Goal: Information Seeking & Learning: Learn about a topic

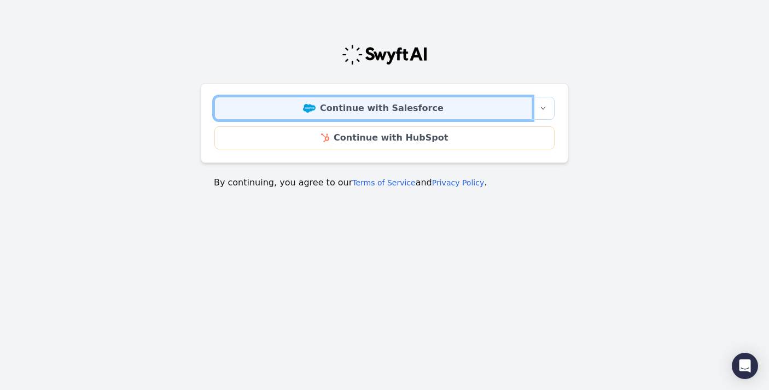
click at [350, 112] on link "Continue with Salesforce" at bounding box center [373, 108] width 318 height 23
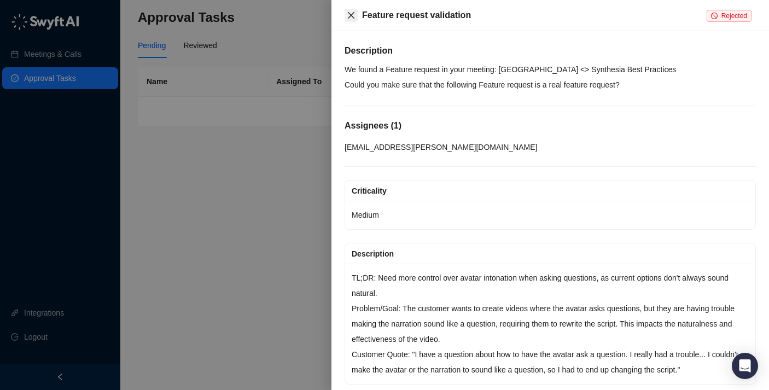
click at [349, 13] on icon "close" at bounding box center [351, 15] width 7 height 7
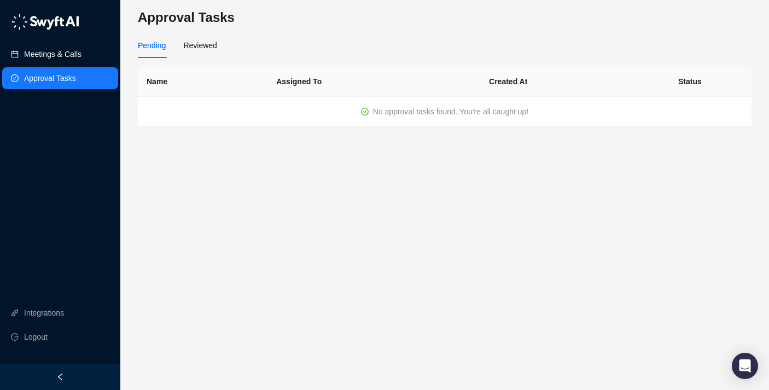
click at [39, 55] on link "Meetings & Calls" at bounding box center [52, 54] width 57 height 22
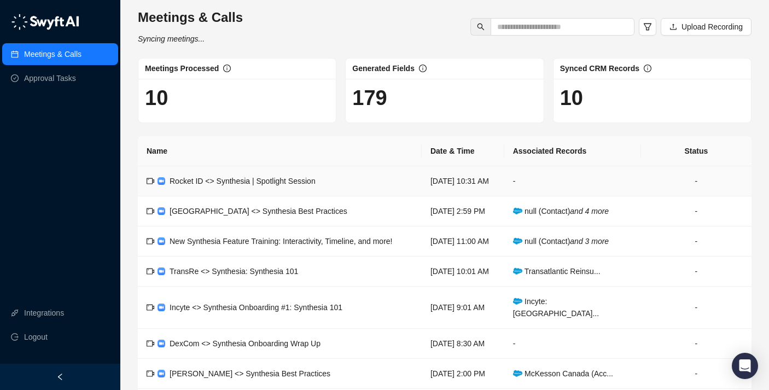
click at [246, 185] on span "Rocket ID <> Synthesia | Spotlight Session" at bounding box center [242, 181] width 146 height 9
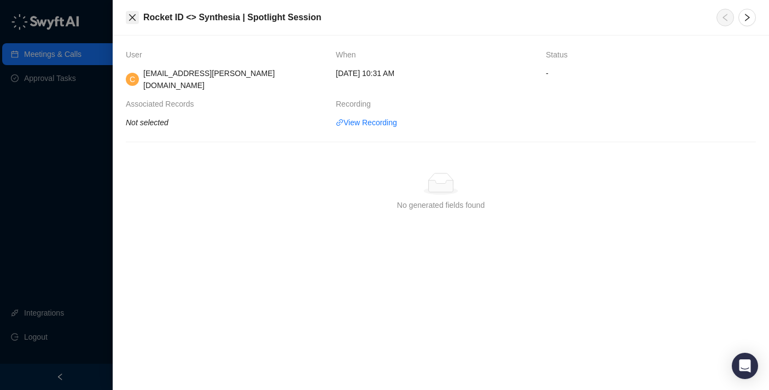
click at [132, 21] on icon "close" at bounding box center [132, 17] width 9 height 9
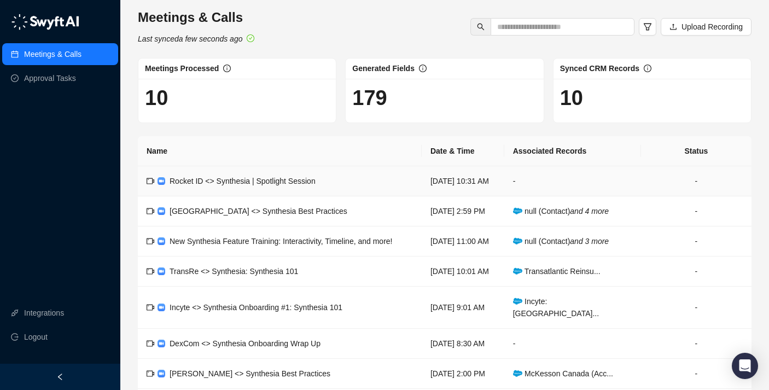
click at [229, 185] on span "Rocket ID <> Synthesia | Spotlight Session" at bounding box center [242, 181] width 146 height 9
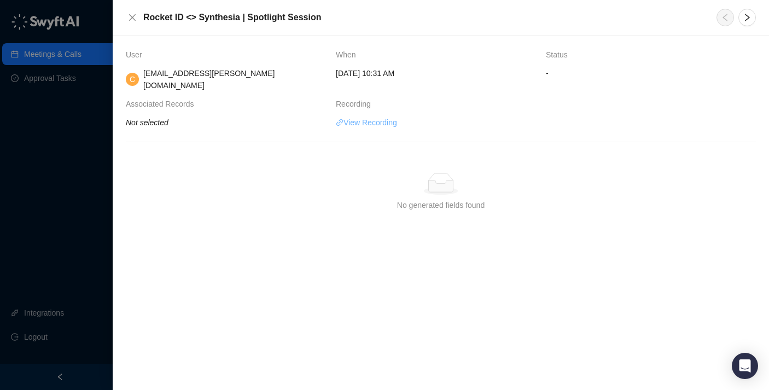
click at [365, 116] on link "View Recording" at bounding box center [366, 122] width 61 height 12
click at [130, 19] on icon "close" at bounding box center [132, 17] width 9 height 9
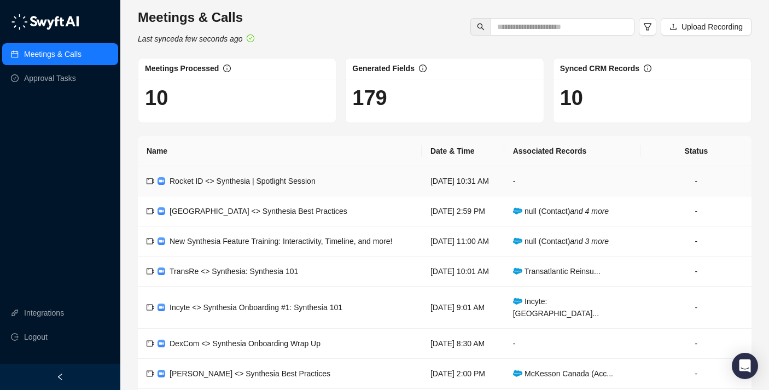
click at [276, 184] on span "Rocket ID <> Synthesia | Spotlight Session" at bounding box center [242, 181] width 146 height 9
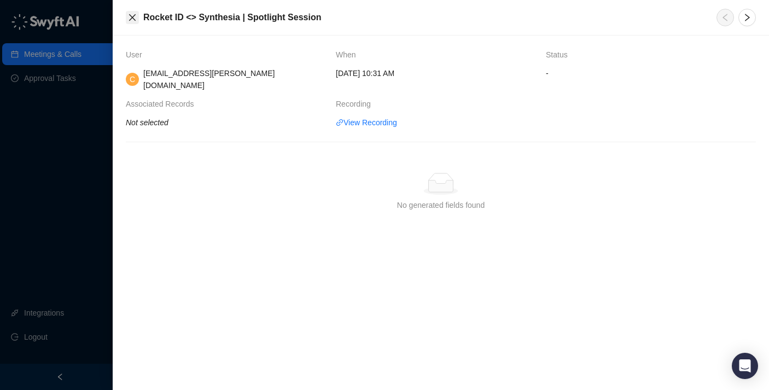
click at [126, 14] on button "Close" at bounding box center [132, 17] width 13 height 13
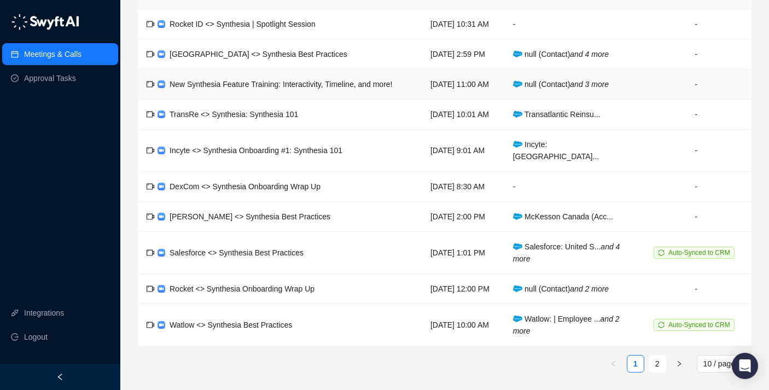
scroll to position [193, 0]
click at [196, 248] on span "Salesforce <> Synthesia Best Practices" at bounding box center [236, 252] width 134 height 9
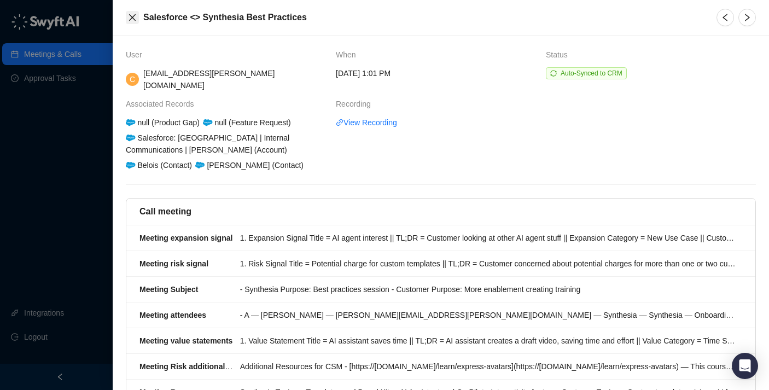
click at [127, 15] on button "Close" at bounding box center [132, 17] width 13 height 13
